Goal: Information Seeking & Learning: Learn about a topic

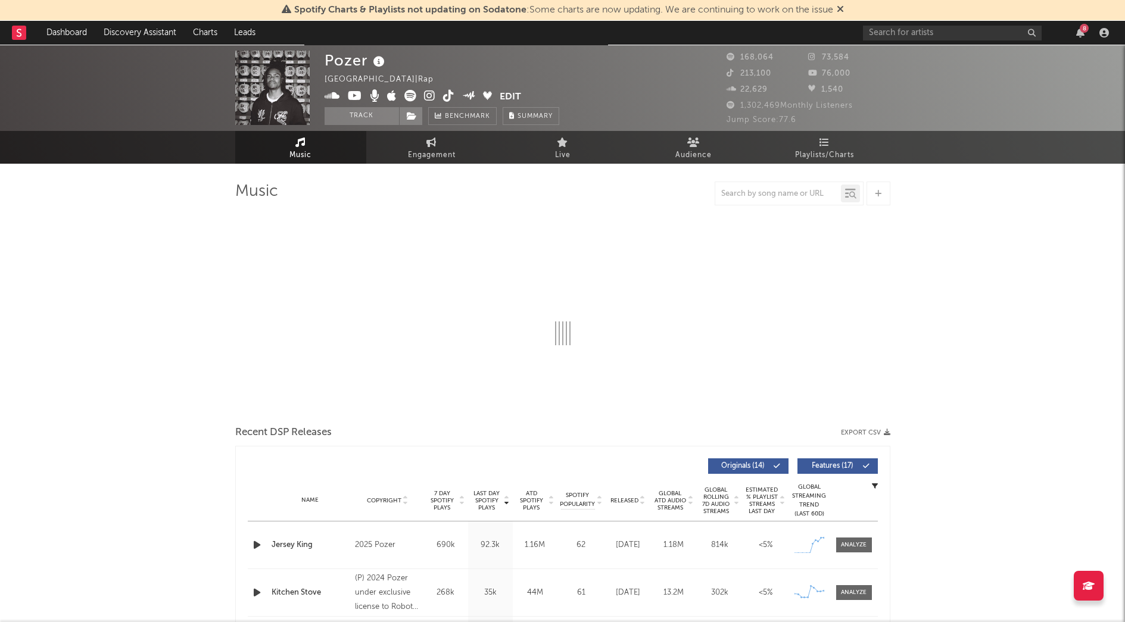
select select "6m"
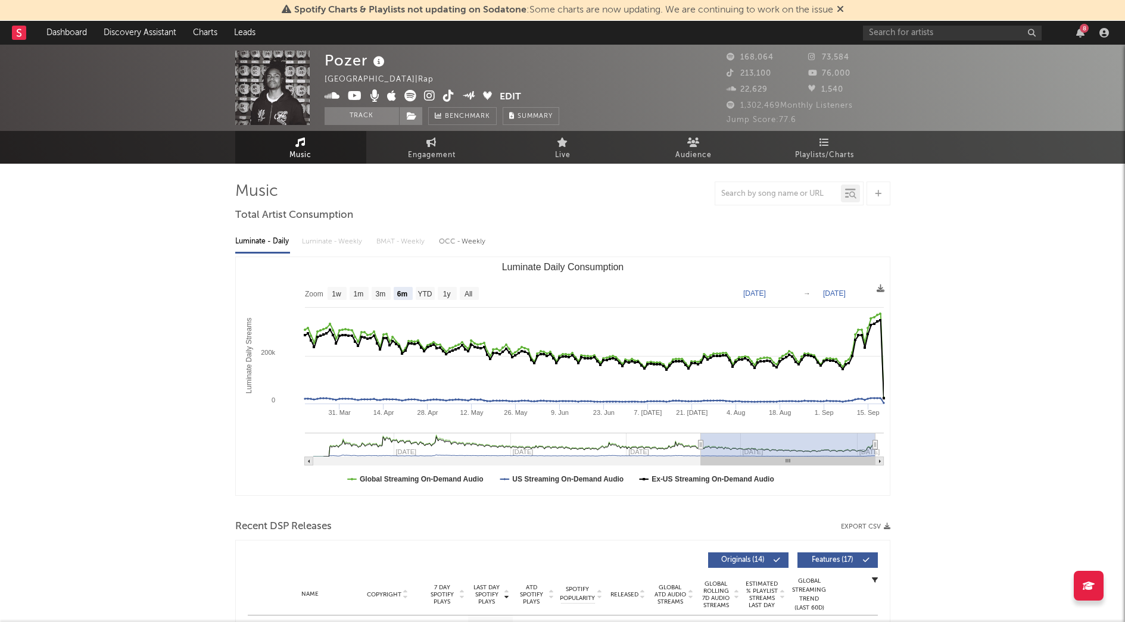
click at [841, 9] on icon at bounding box center [840, 9] width 7 height 10
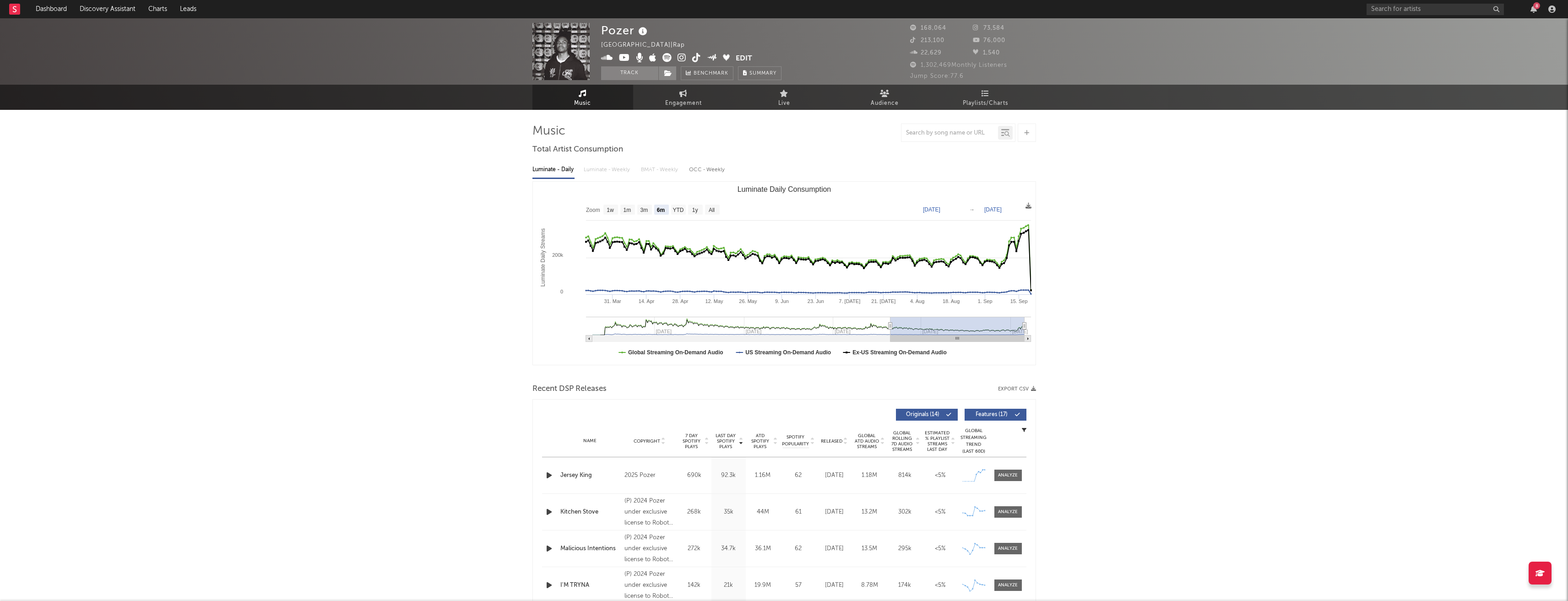
click at [872, 132] on icon at bounding box center [1007, 134] width 5 height 5
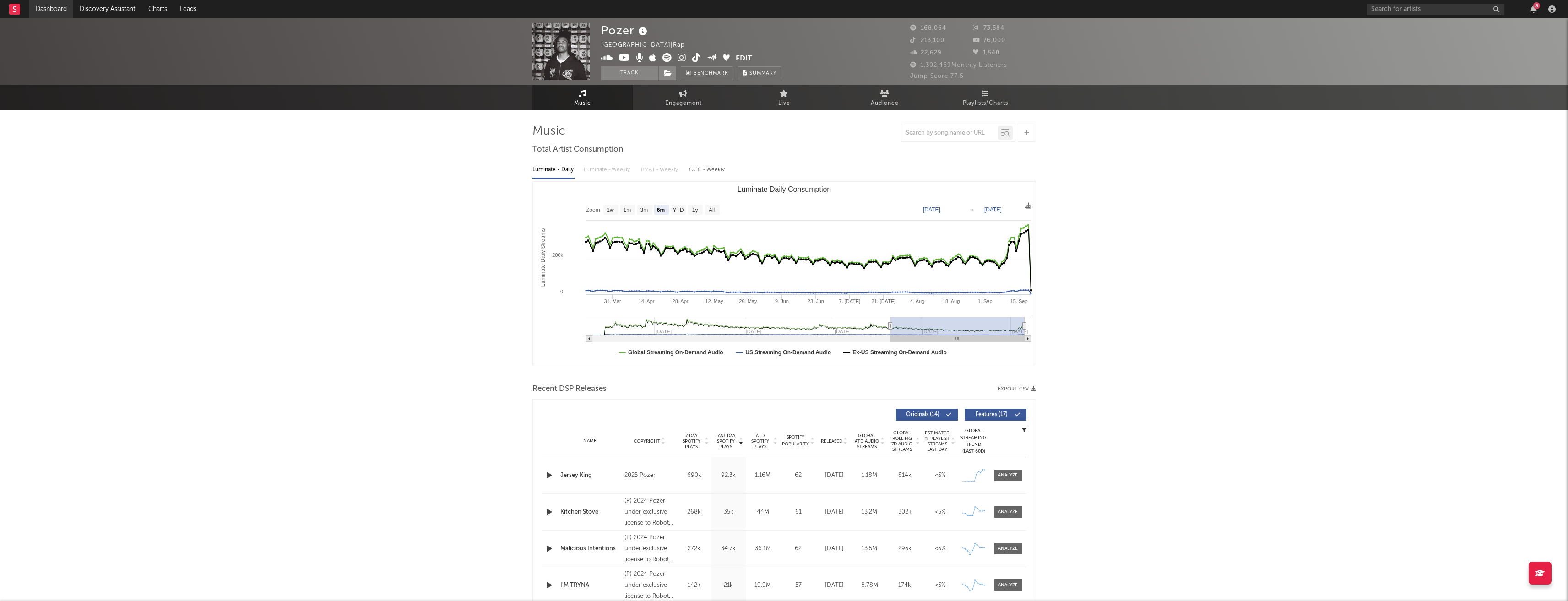
click at [58, 5] on link "Dashboard" at bounding box center [51, 9] width 44 height 18
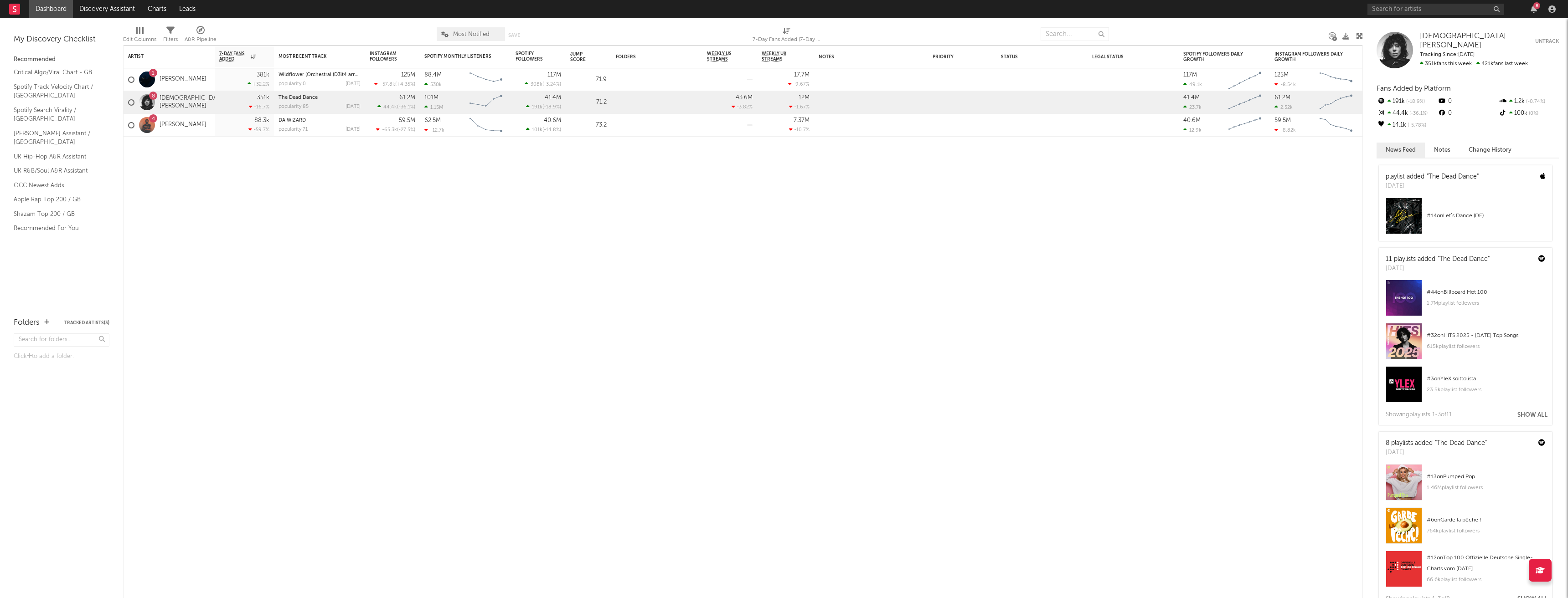
click at [177, 37] on div "Filters" at bounding box center [170, 40] width 15 height 11
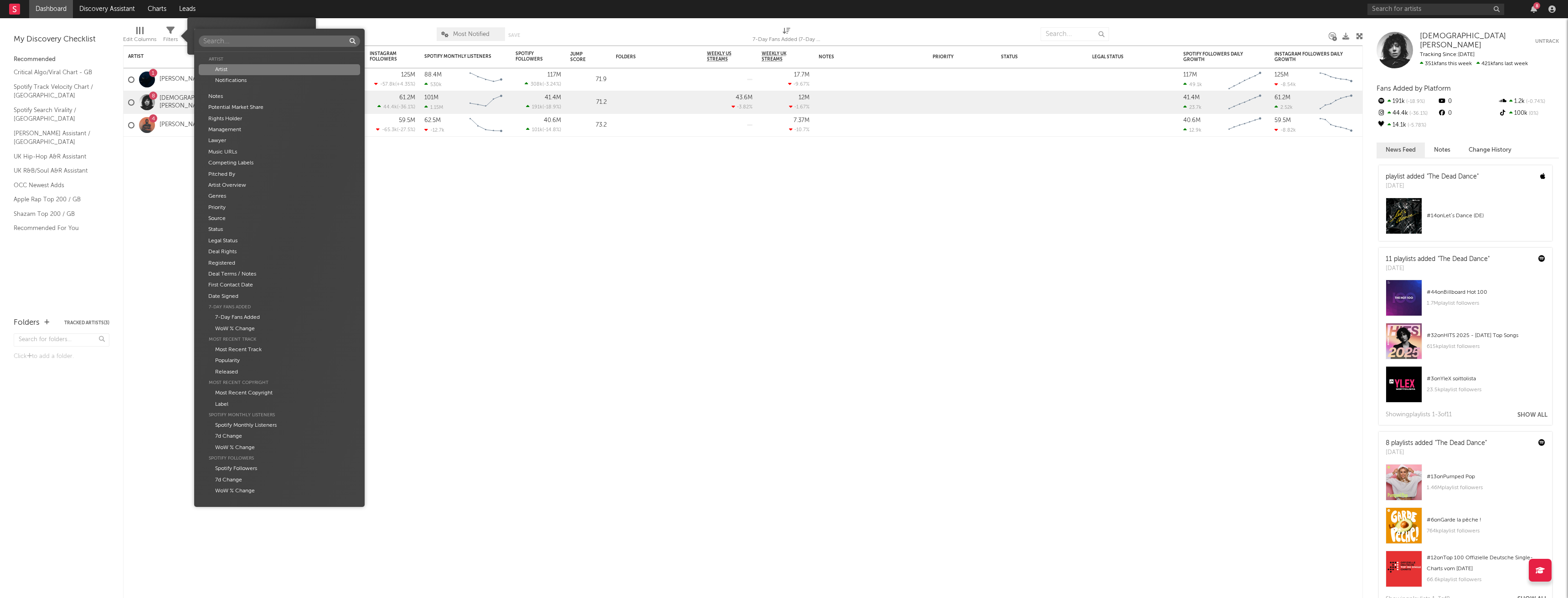
click at [279, 32] on body "Dashboard Discovery Assistant Charts Leads 8 Notifications Settings Mark all as…" at bounding box center [784, 299] width 1568 height 598
click at [238, 194] on div "Genres" at bounding box center [279, 197] width 161 height 11
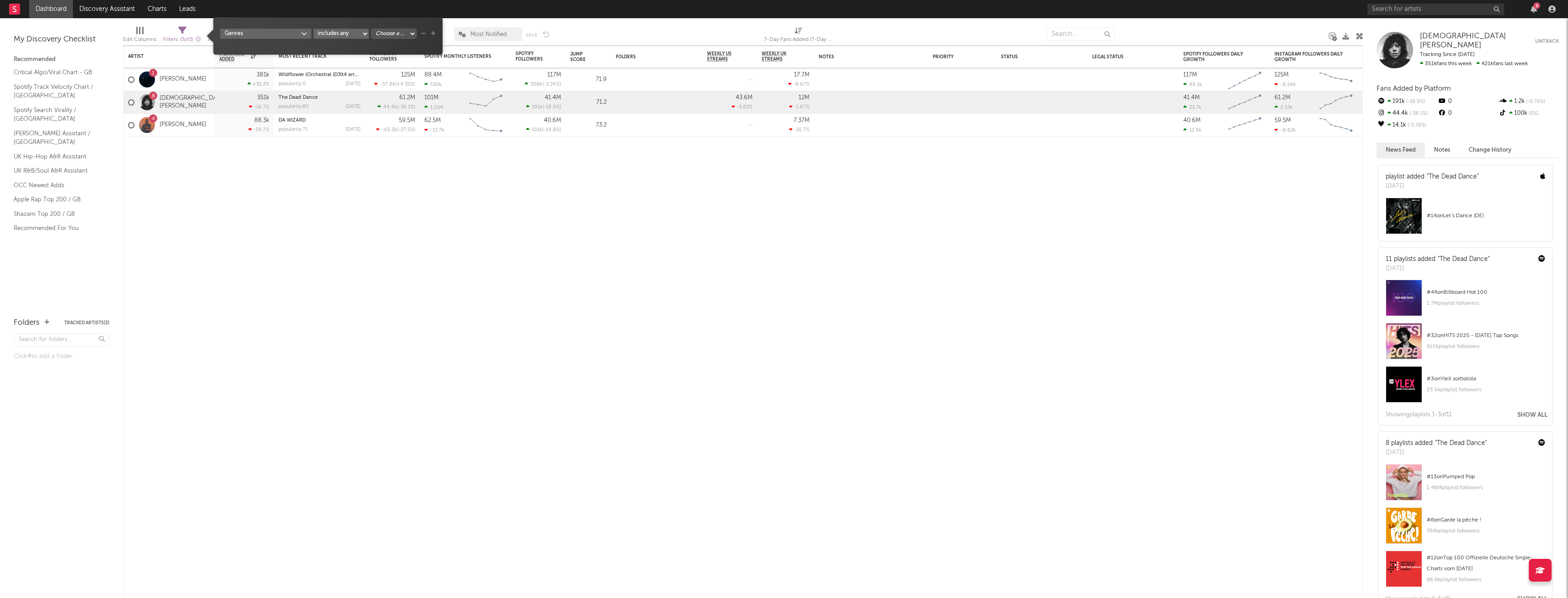
click at [364, 33] on select "includes any includes all does not include" at bounding box center [341, 34] width 55 height 10
click at [413, 32] on select "Choose a column... Pop Hip-Hop/Rap R&B/Soul Indie Indie Pop Dance Folk Country" at bounding box center [394, 34] width 46 height 10
click at [401, 29] on select "Choose a column... Pop Hip-Hop/Rap R&B/Soul Indie Indie Pop Dance Folk Country" at bounding box center [394, 34] width 46 height 10
select select "___choose___"
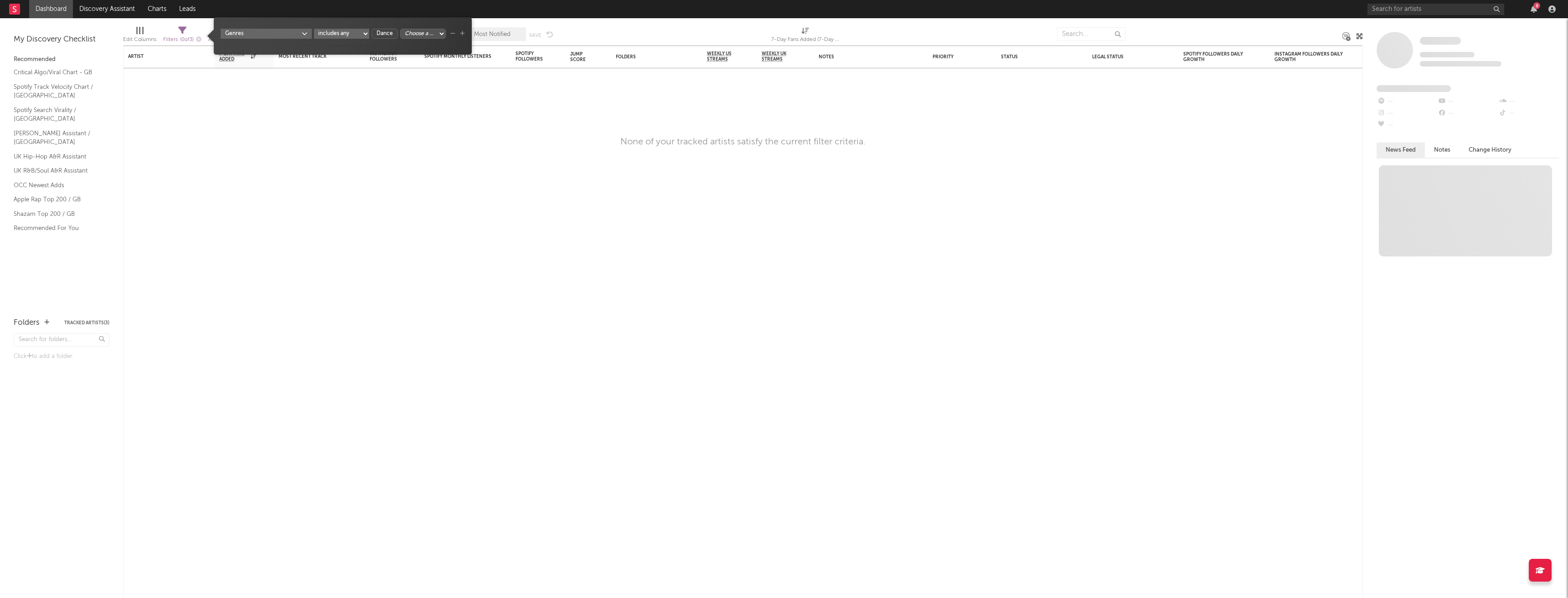
click at [442, 31] on select "Choose a column... Pop Hip-Hop/Rap R&B/Soul Indie Indie Pop Folk Country" at bounding box center [423, 34] width 46 height 10
click at [367, 34] on select "includes any includes all does not include" at bounding box center [341, 34] width 55 height 10
select select "includesAll"
click at [314, 29] on select "includes any includes all does not include" at bounding box center [341, 34] width 55 height 10
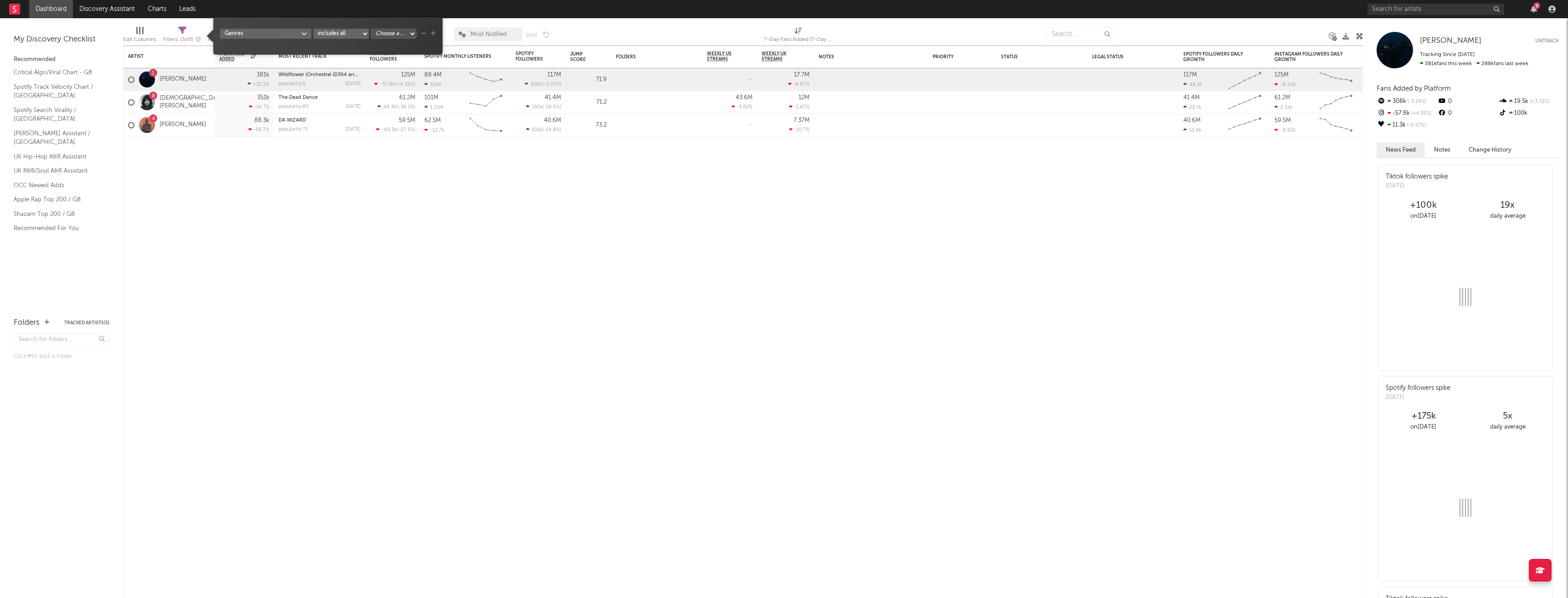
click at [409, 33] on select "Choose a column... Pop Hip-Hop/Rap R&B/Soul Indie Indie Pop Dance Folk Country" at bounding box center [394, 34] width 46 height 10
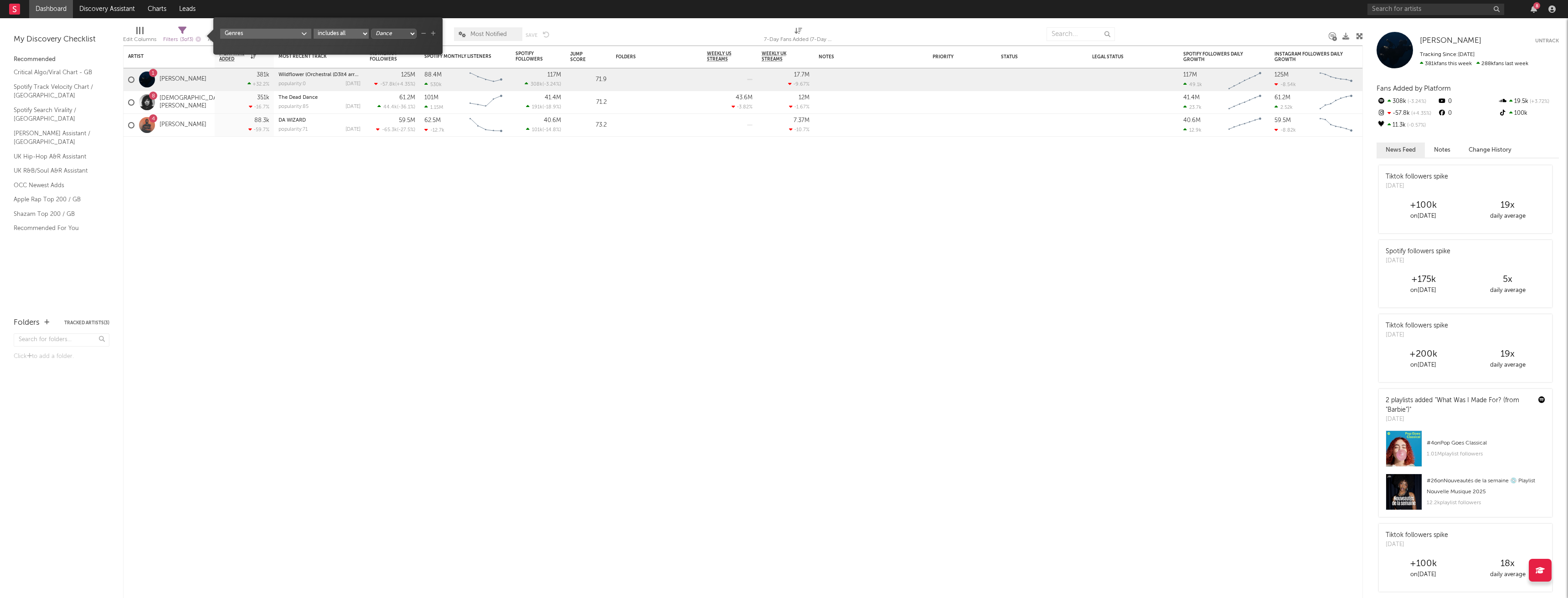
click at [401, 29] on select "Choose a column... Pop Hip-Hop/Rap R&B/Soul Indie Indie Pop Dance Folk Country" at bounding box center [394, 34] width 46 height 10
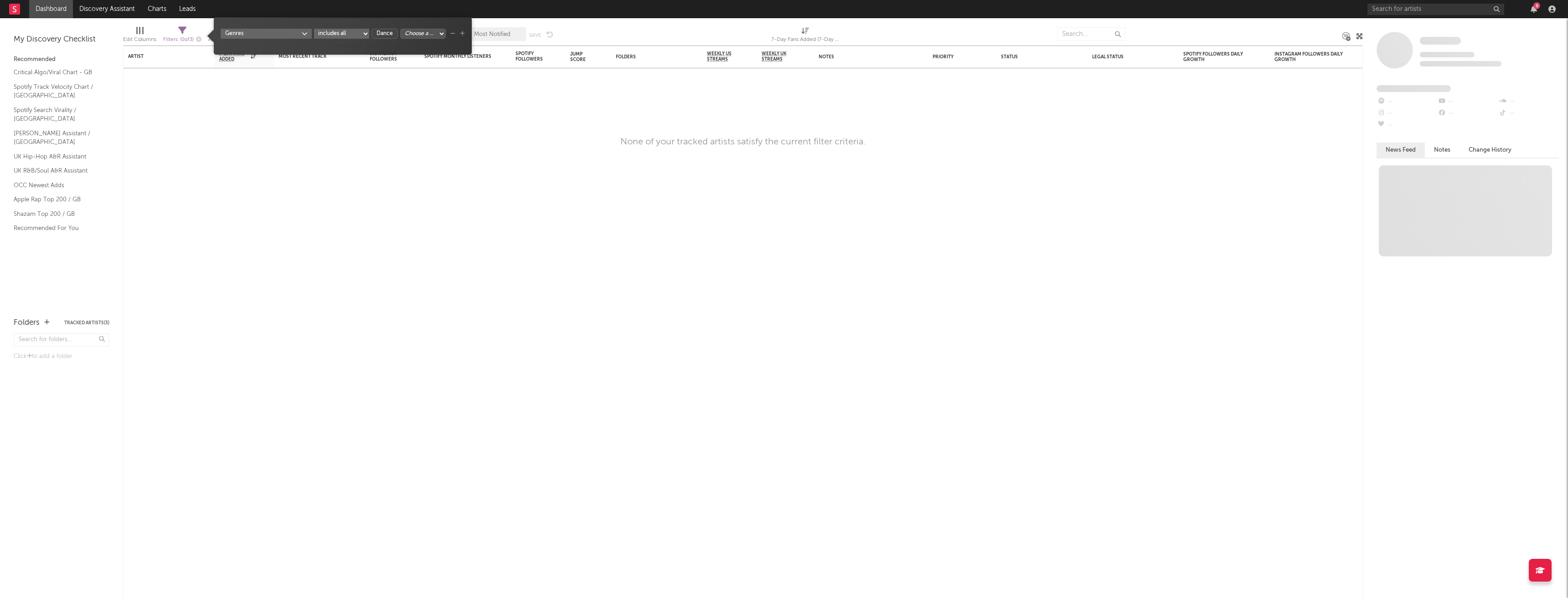
click at [442, 33] on select "Choose a column... Pop Hip-Hop/Rap R&B/Soul Indie Indie Pop Folk Country" at bounding box center [423, 34] width 46 height 10
click at [423, 29] on select "Choose a column... Pop Hip-Hop/Rap R&B/Soul Indie Indie Pop Folk Country" at bounding box center [423, 34] width 46 height 10
select select "___choose___"
click at [390, 30] on icon "button" at bounding box center [390, 30] width 5 height 5
click at [462, 33] on icon "button" at bounding box center [462, 34] width 5 height 5
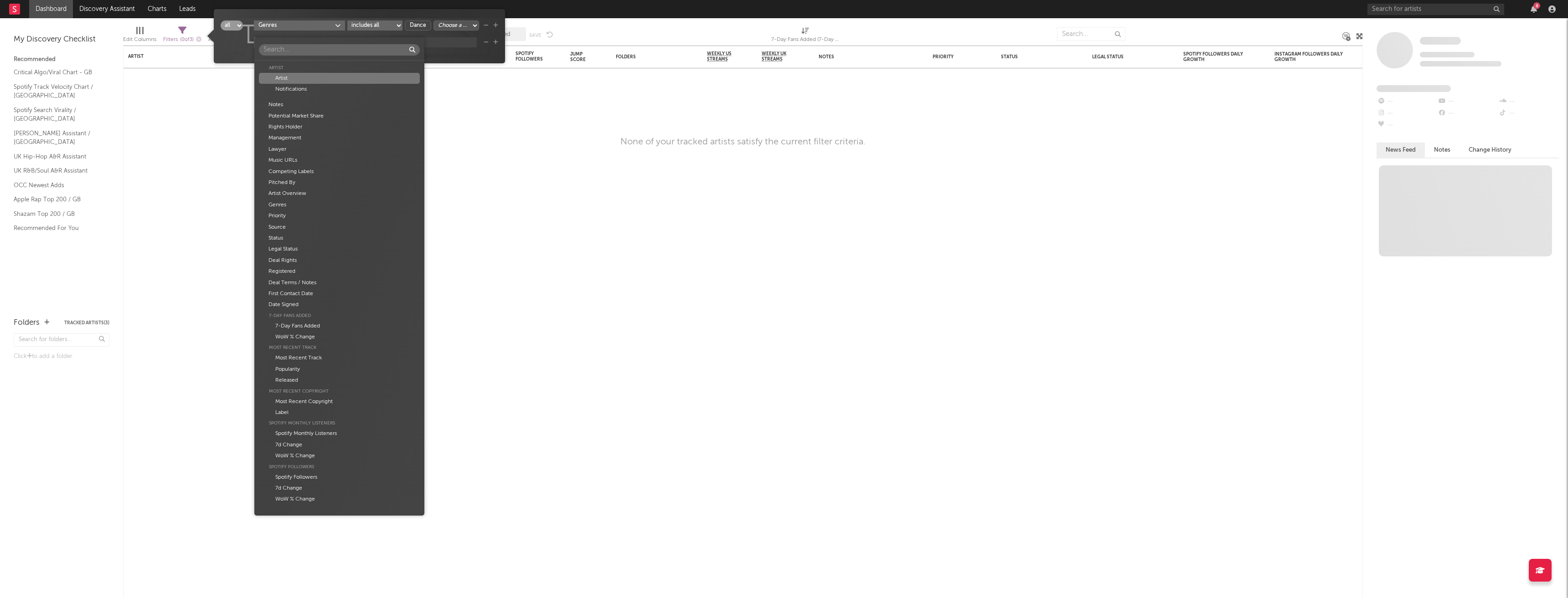
click at [338, 41] on body "Dashboard Discovery Assistant Charts Leads 8 Notifications Settings Mark all as…" at bounding box center [784, 299] width 1568 height 598
click at [283, 204] on div "Genres" at bounding box center [339, 205] width 161 height 11
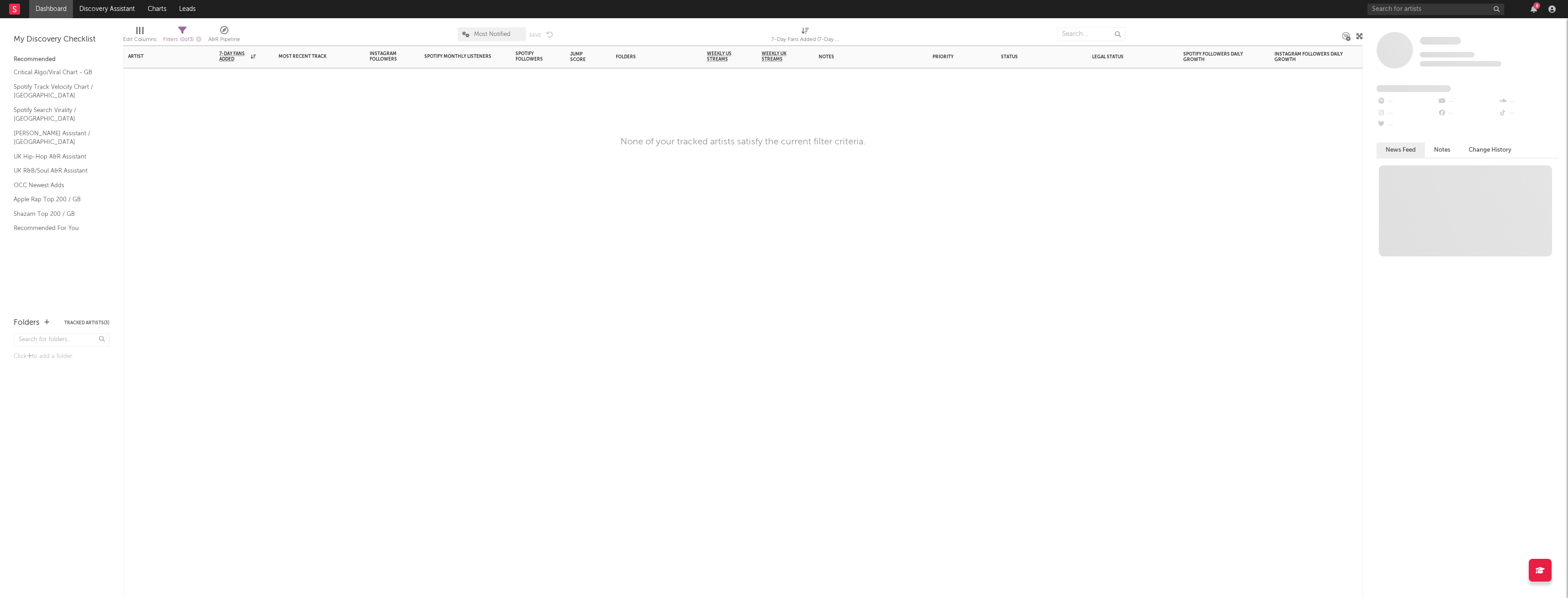
click at [403, 174] on div "Artist Notifications 7-Day Fans Added WoW % Change Most Recent Track Popularity…" at bounding box center [743, 322] width 1240 height 553
